Goal: Information Seeking & Learning: Learn about a topic

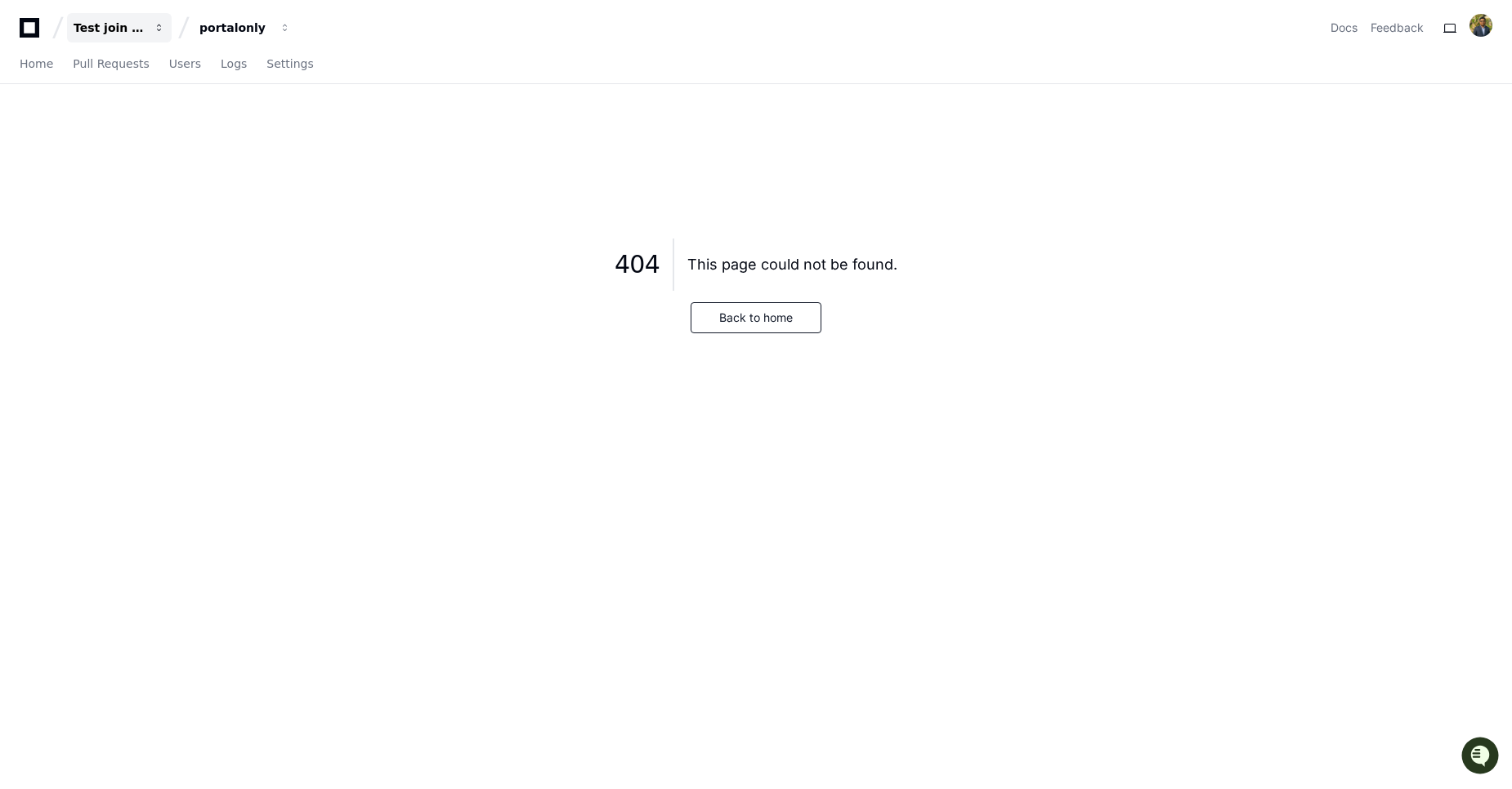
click at [126, 31] on div "Test join project" at bounding box center [109, 28] width 70 height 16
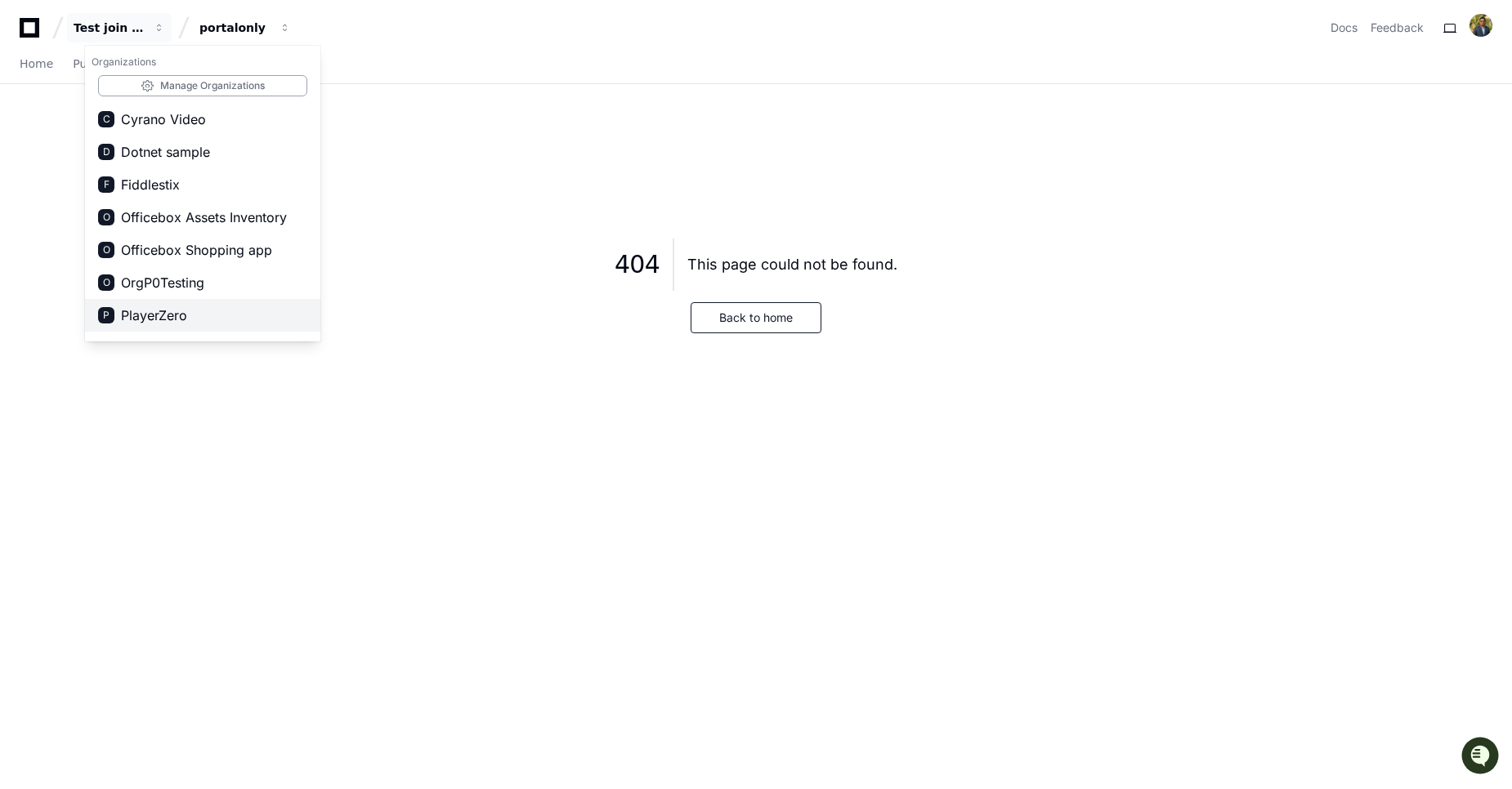
click at [145, 330] on button "P PlayerZero" at bounding box center [202, 315] width 235 height 32
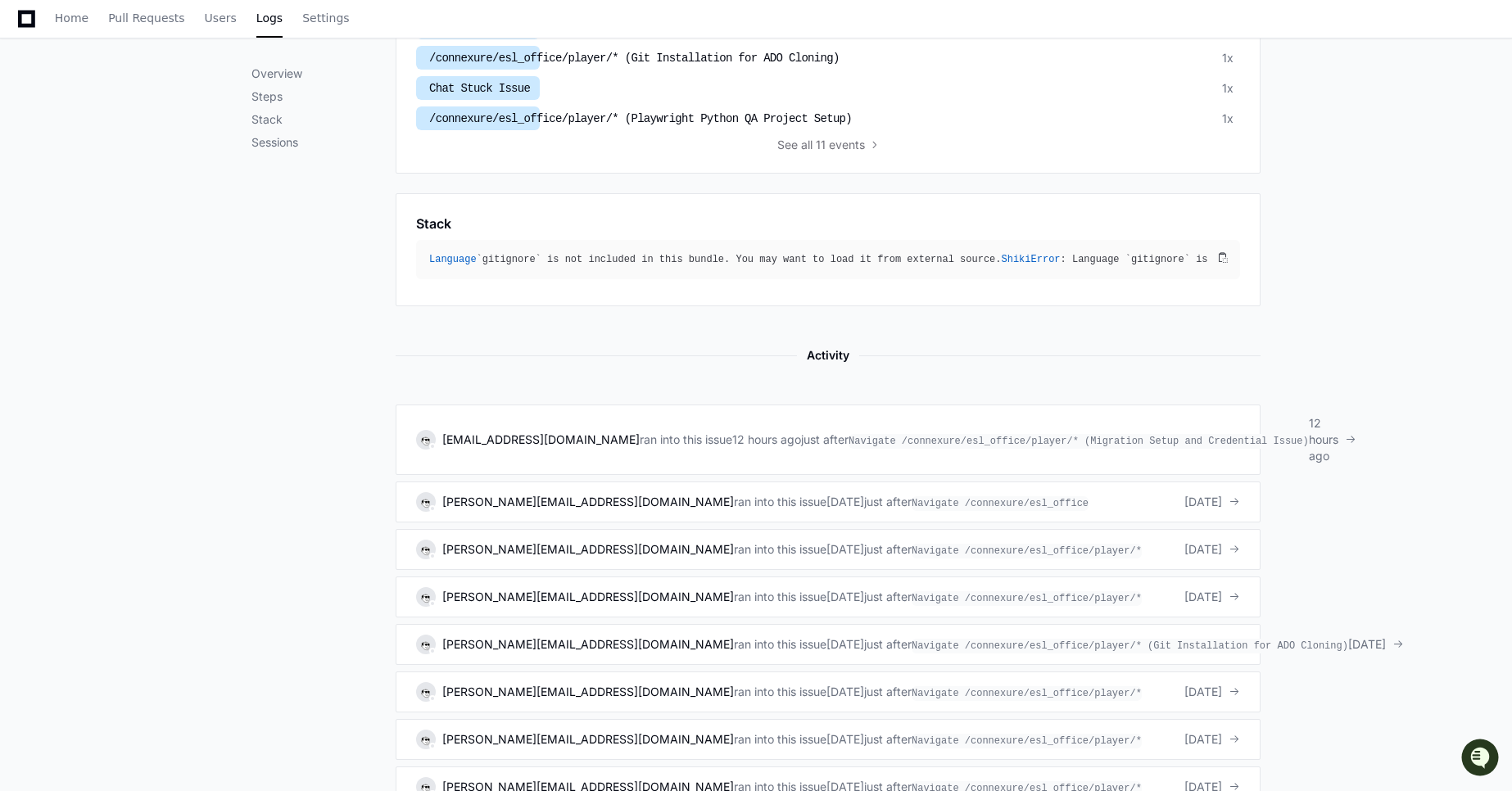
scroll to position [697, 0]
click at [859, 446] on span "Navigate /connexure/esl_office/player/* (Migration Setup and Credential Issue)" at bounding box center [1079, 438] width 460 height 14
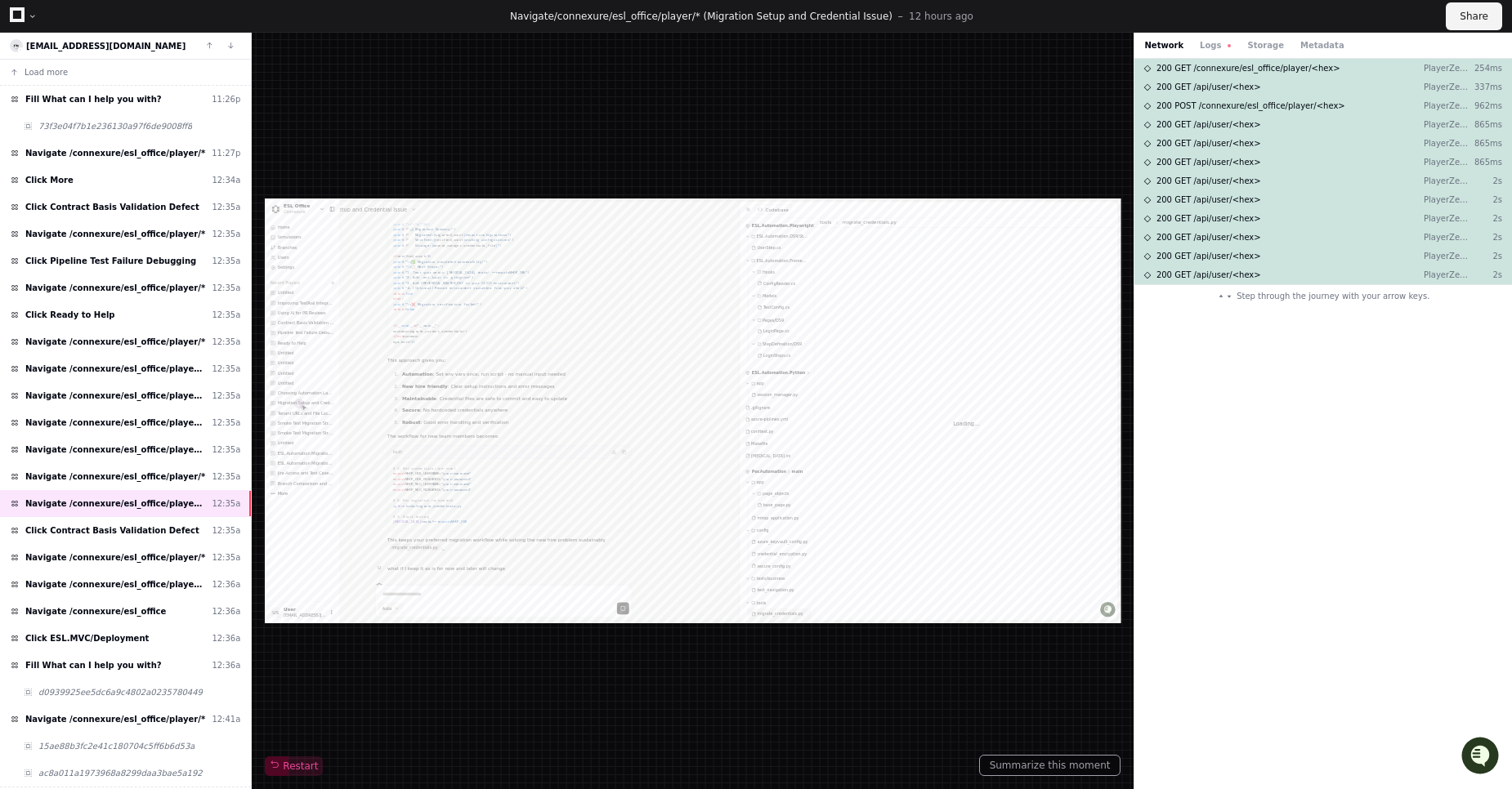
scroll to position [27416, 0]
click at [1210, 49] on button "Logs" at bounding box center [1215, 46] width 32 height 13
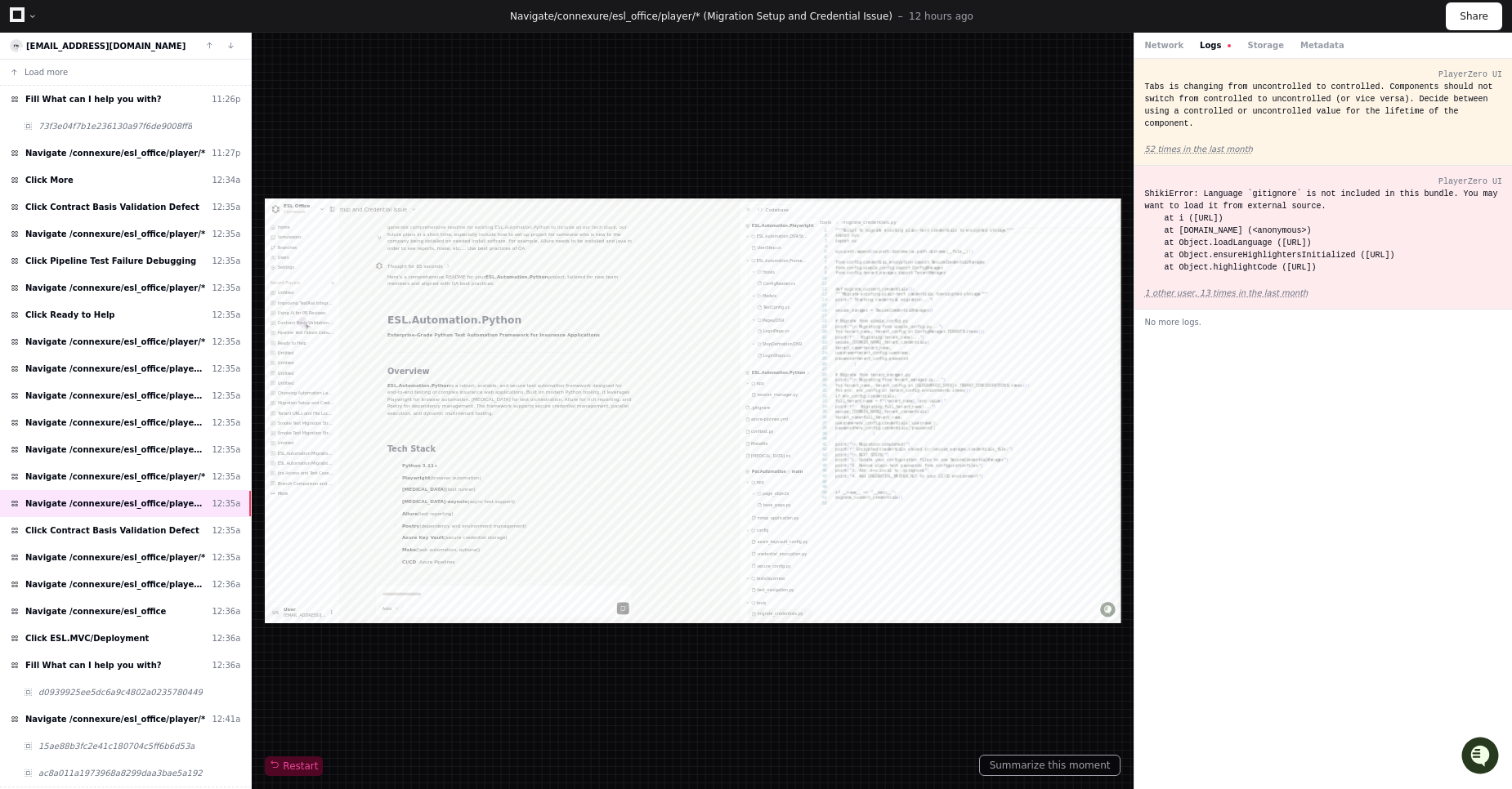
scroll to position [293604, 0]
